Goal: Task Accomplishment & Management: Manage account settings

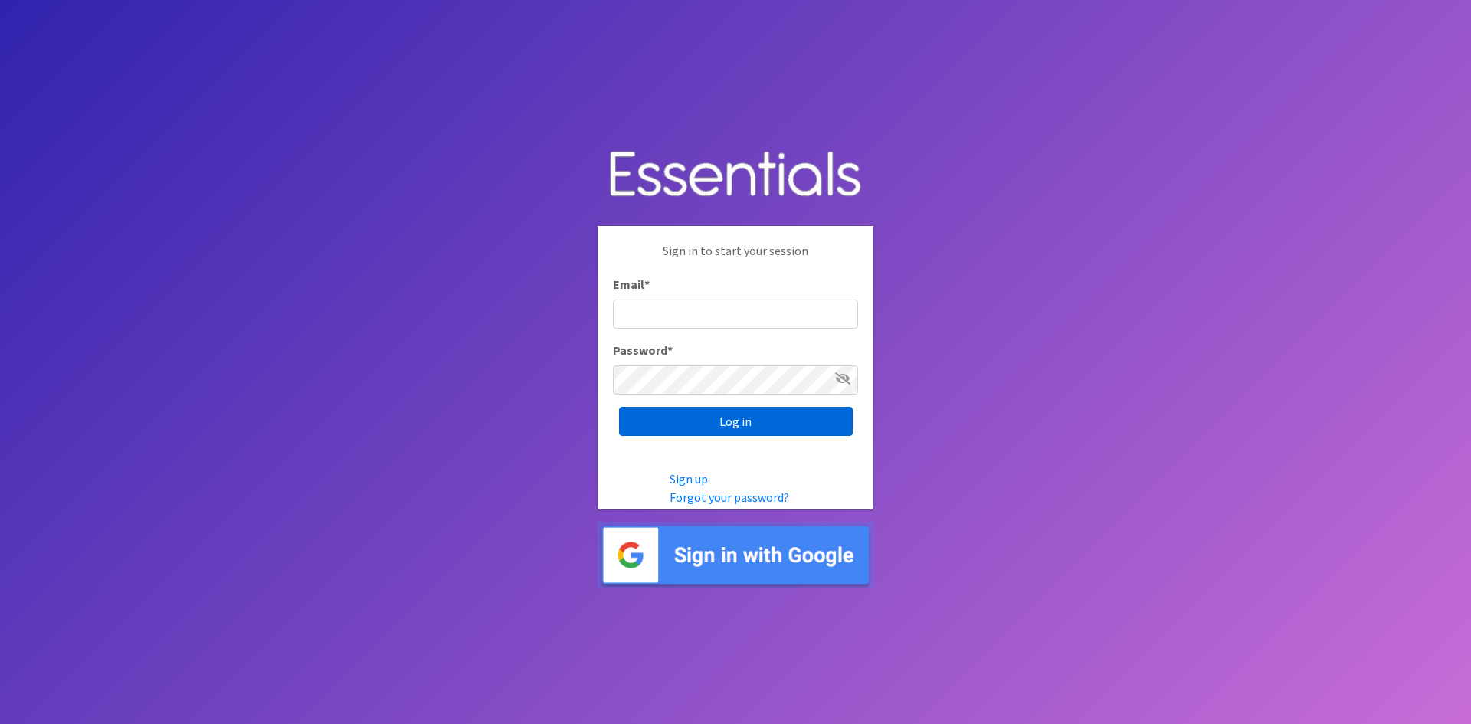
type input "[PERSON_NAME][EMAIL_ADDRESS][DOMAIN_NAME]"
click at [774, 414] on input "Log in" at bounding box center [736, 421] width 234 height 29
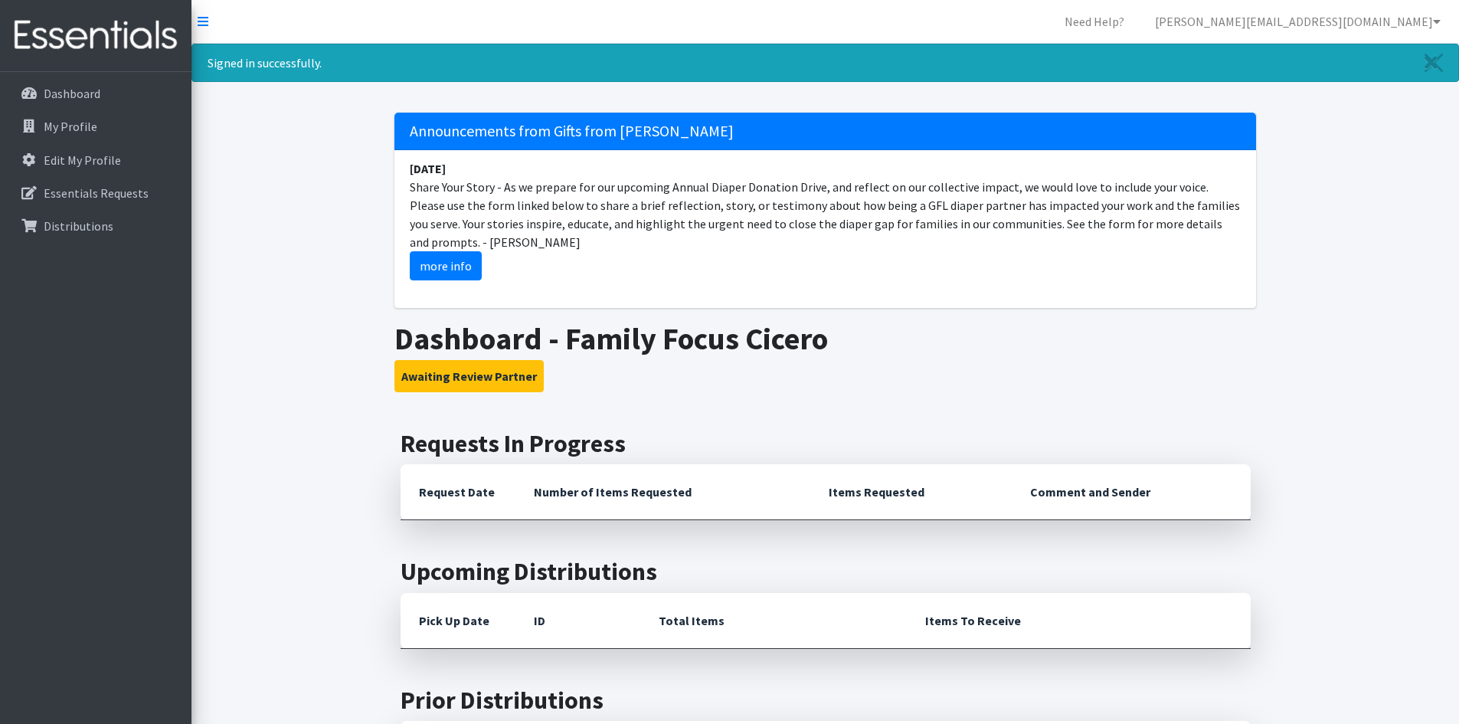
click at [213, 30] on nav "Need Help? michelle.carrera@family-focus.org Organization Settings My Co-Worker…" at bounding box center [825, 22] width 1268 height 44
click at [191, 12] on nav "Need Help? michelle.carrera@family-focus.org Organization Settings My Co-Worker…" at bounding box center [825, 22] width 1268 height 44
click at [205, 21] on icon at bounding box center [203, 21] width 11 height 12
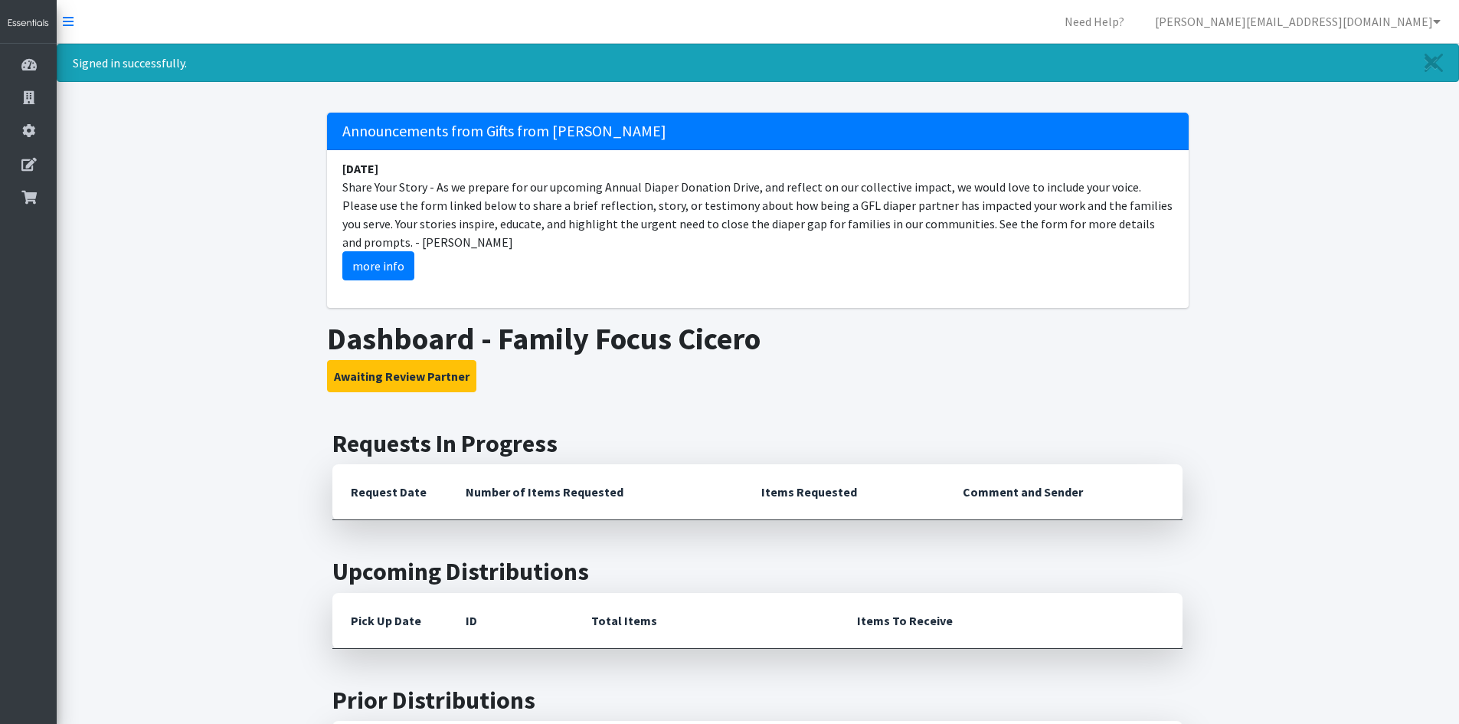
click at [74, 17] on nav "Need Help? michelle.carrera@family-focus.org Organization Settings My Co-Worker…" at bounding box center [758, 22] width 1403 height 44
drag, startPoint x: 74, startPoint y: 17, endPoint x: 70, endPoint y: 24, distance: 7.9
click at [70, 24] on nav "Need Help? michelle.carrera@family-focus.org Organization Settings My Co-Worker…" at bounding box center [758, 22] width 1403 height 44
